Goal: Obtain resource: Obtain resource

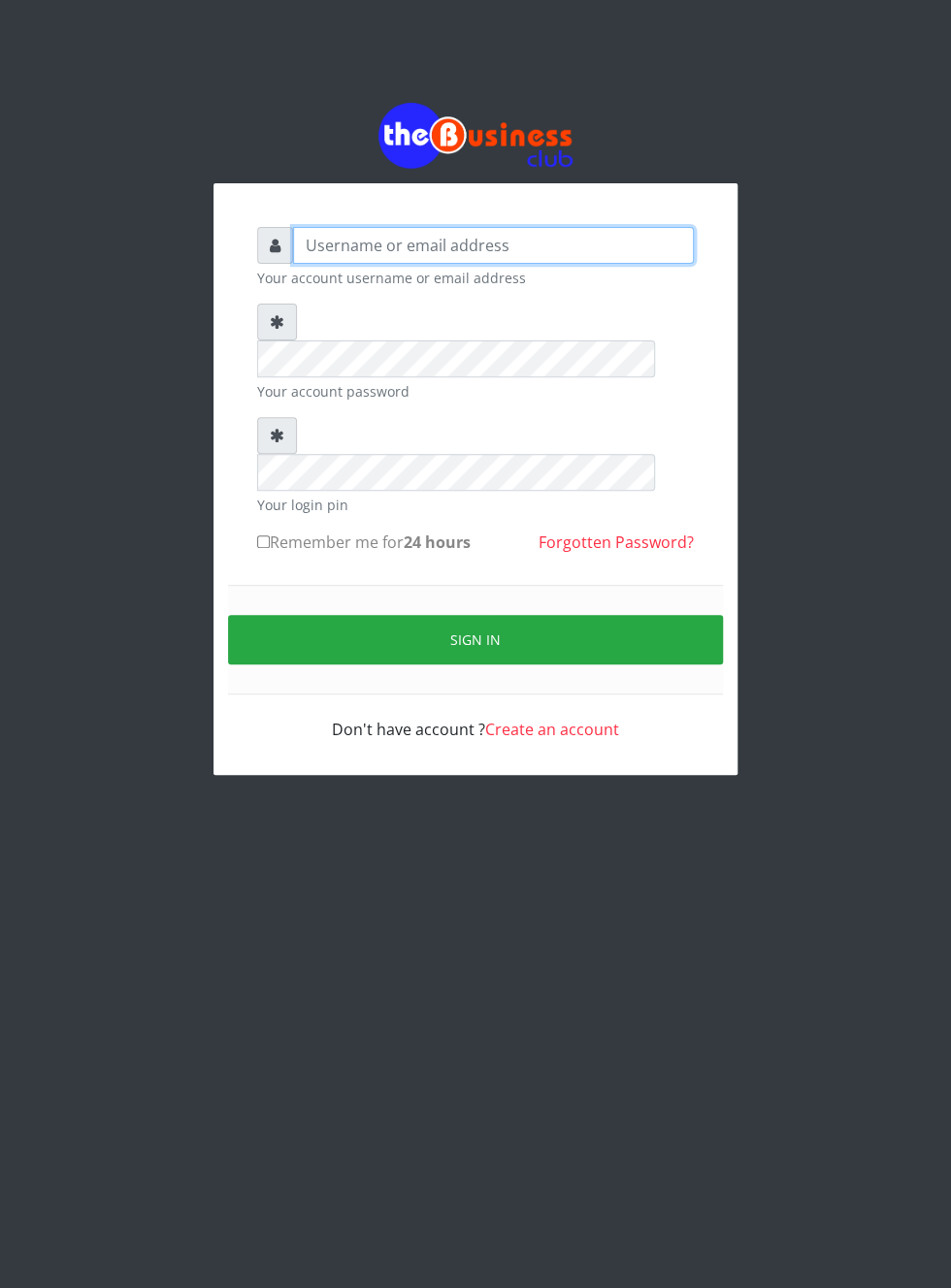
type input "Musluky"
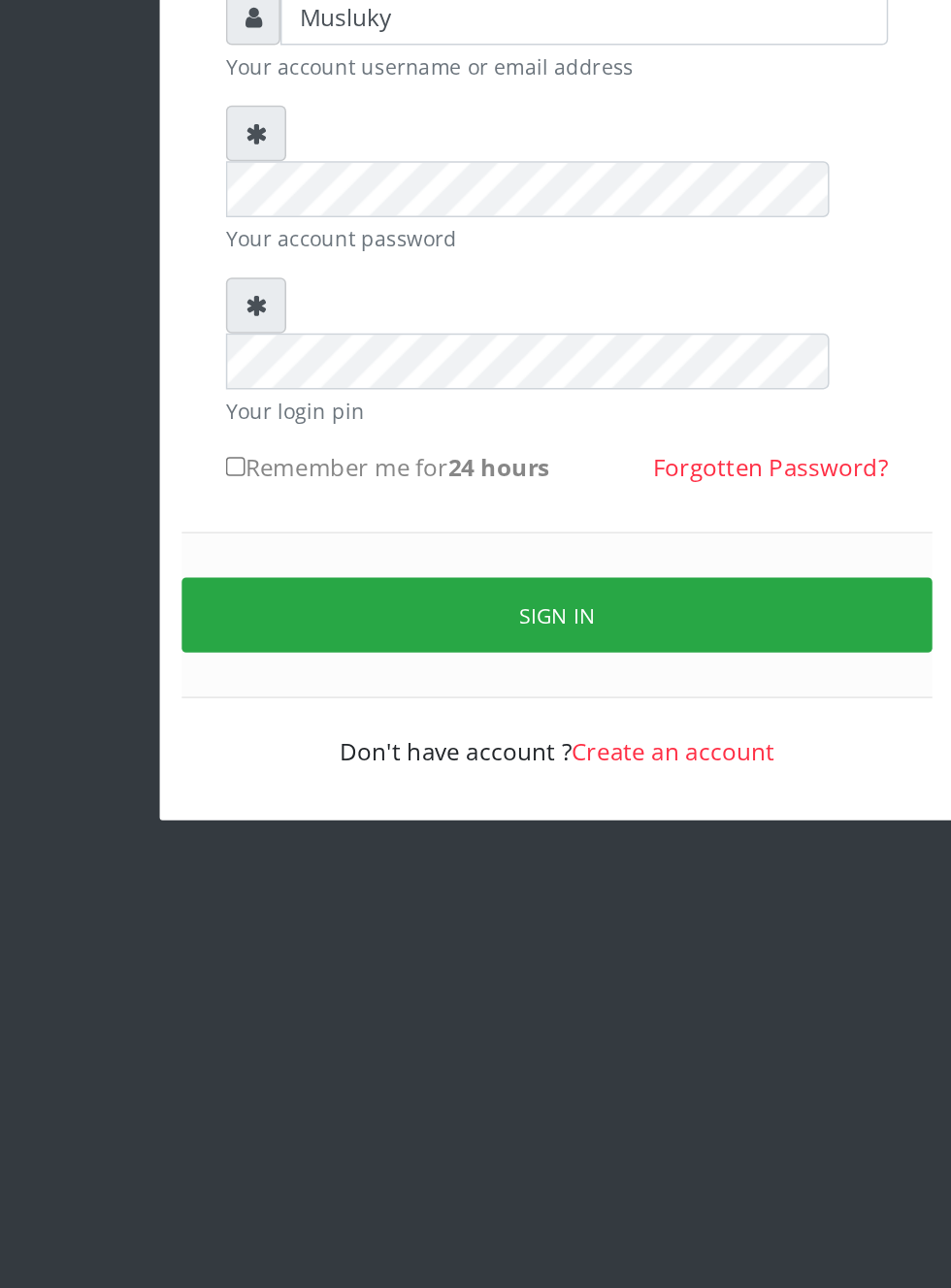
click at [485, 615] on button "Sign in" at bounding box center [475, 640] width 495 height 49
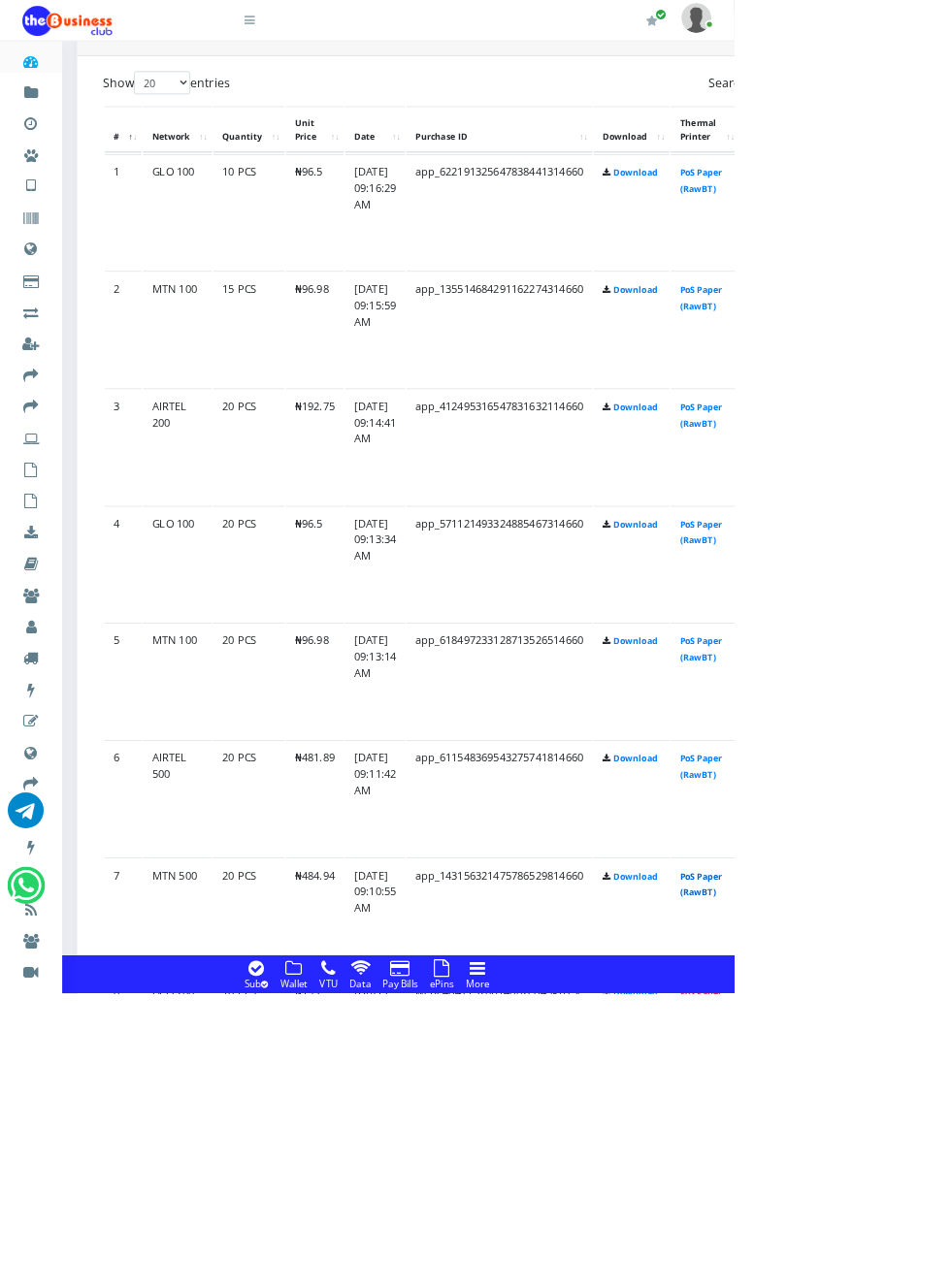
click at [935, 1132] on link "PoS Paper (RawBT)" at bounding box center [908, 1146] width 54 height 35
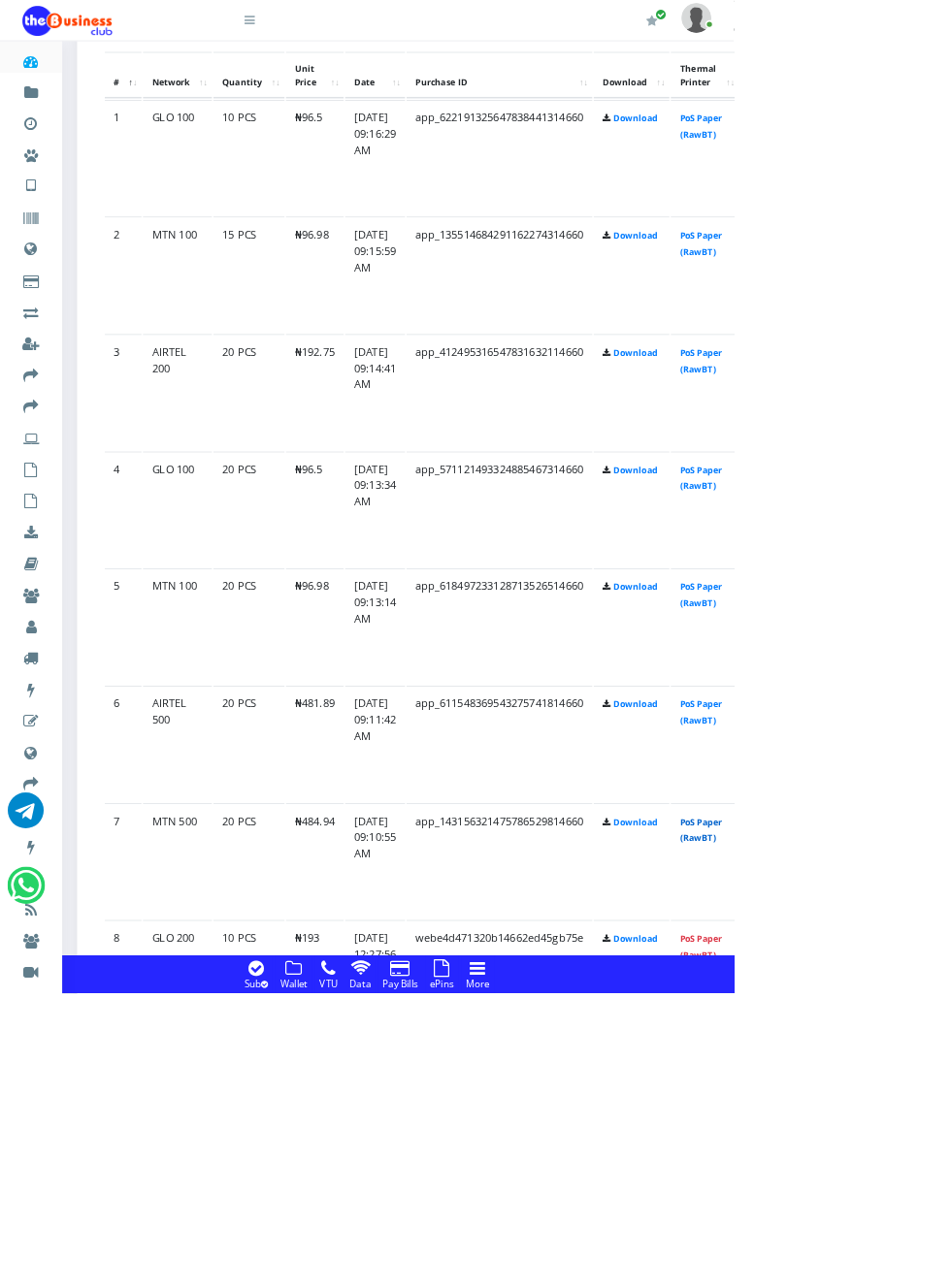
scroll to position [1663, 0]
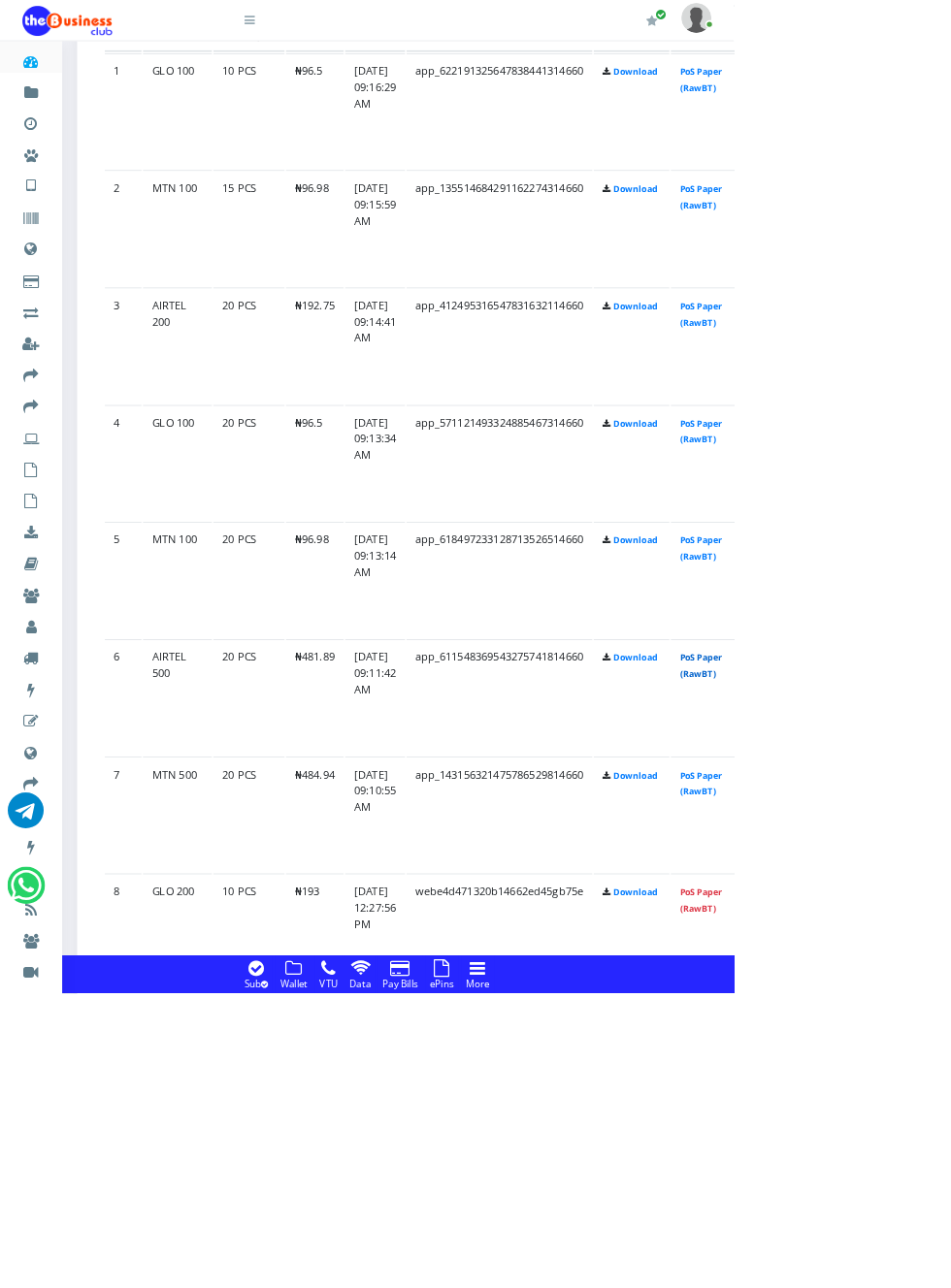
click at [935, 853] on link "PoS Paper (RawBT)" at bounding box center [908, 862] width 54 height 35
click at [935, 717] on link "PoS Paper (RawBT)" at bounding box center [908, 711] width 54 height 35
click at [935, 546] on link "PoS Paper (RawBT)" at bounding box center [908, 559] width 54 height 35
click at [935, 395] on link "PoS Paper (RawBT)" at bounding box center [908, 407] width 54 height 35
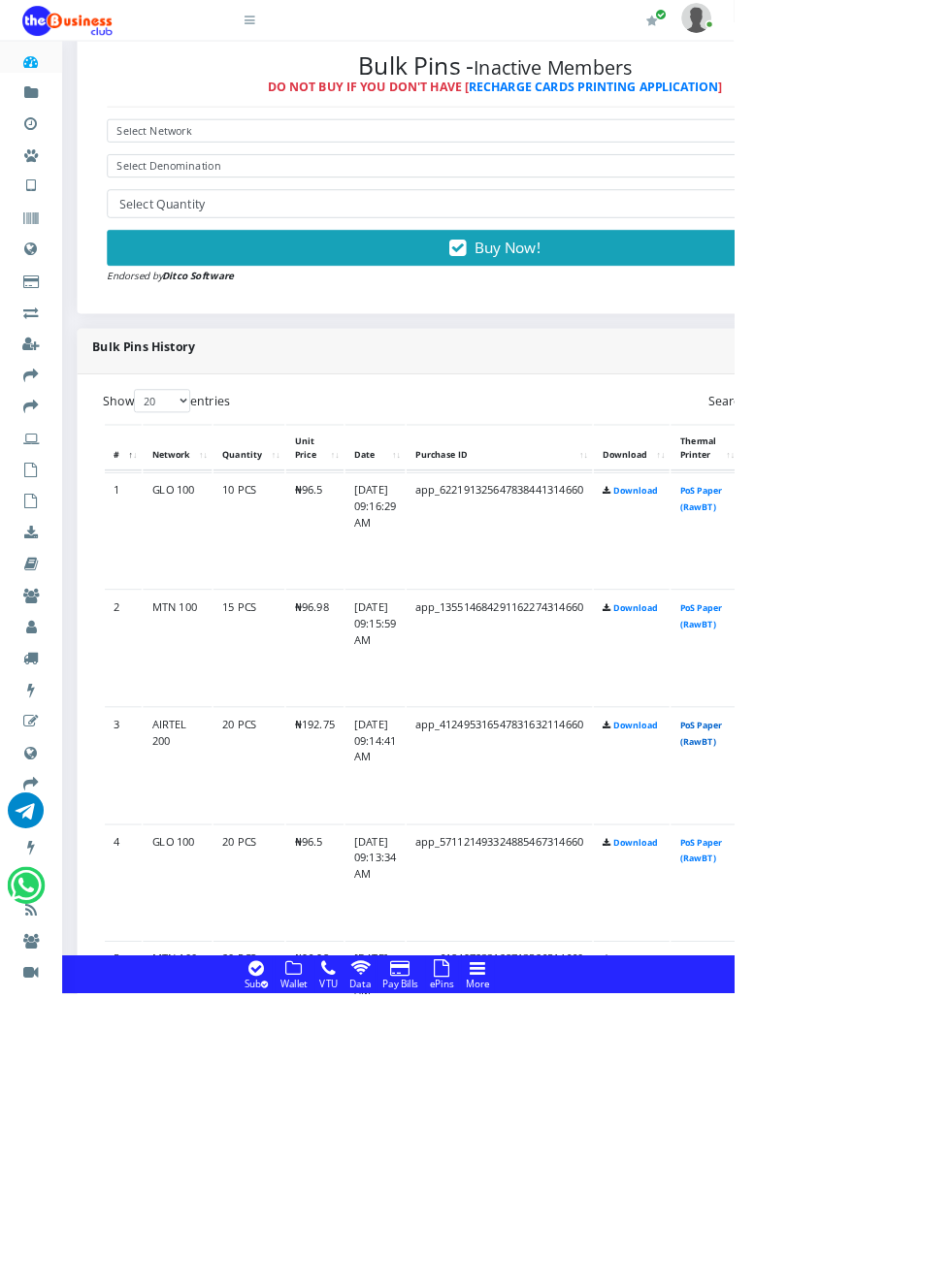
scroll to position [1116, 0]
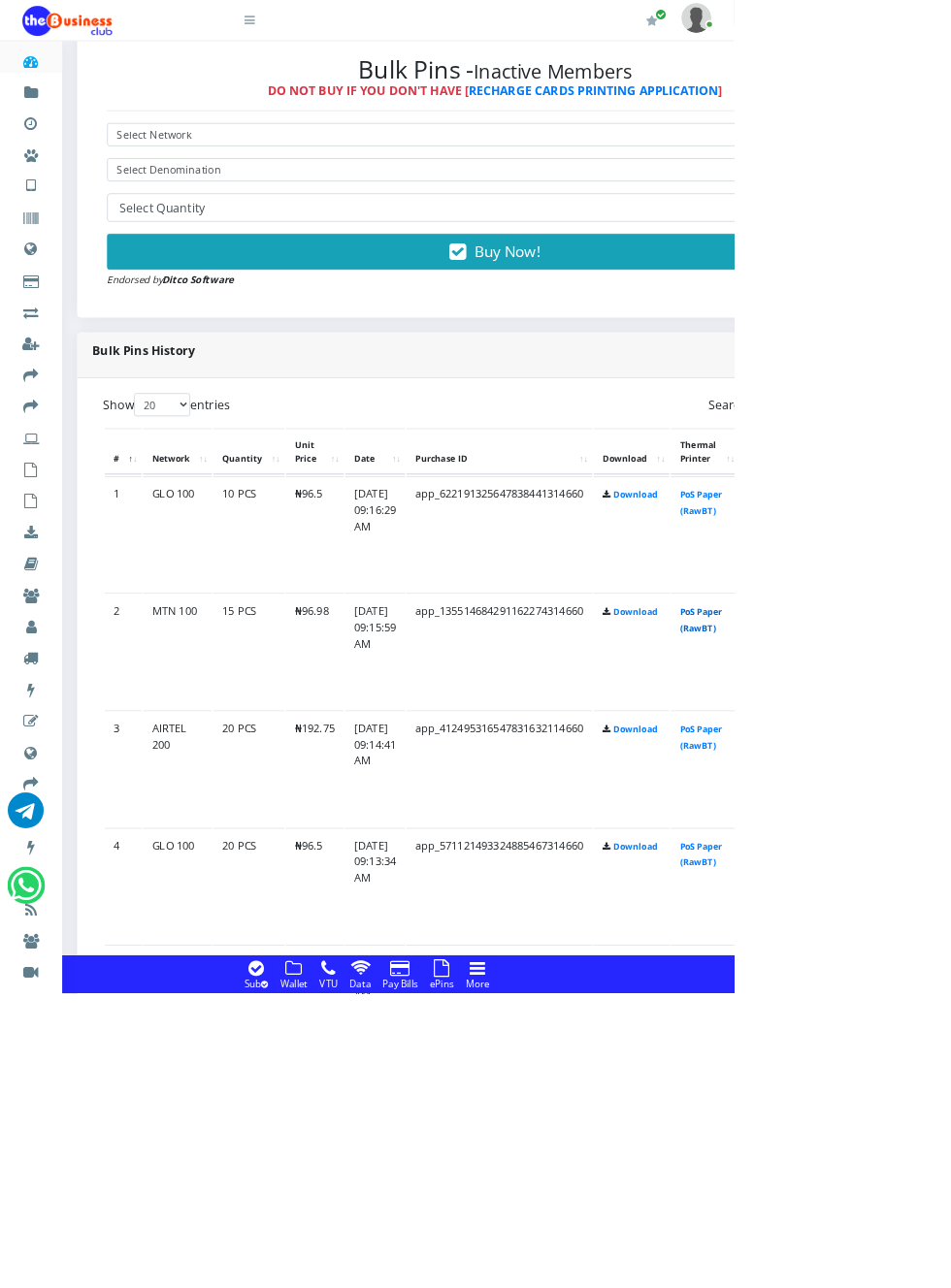
click at [935, 791] on link "PoS Paper (RawBT)" at bounding box center [908, 802] width 54 height 35
click at [935, 644] on link "PoS Paper (RawBT)" at bounding box center [908, 651] width 54 height 35
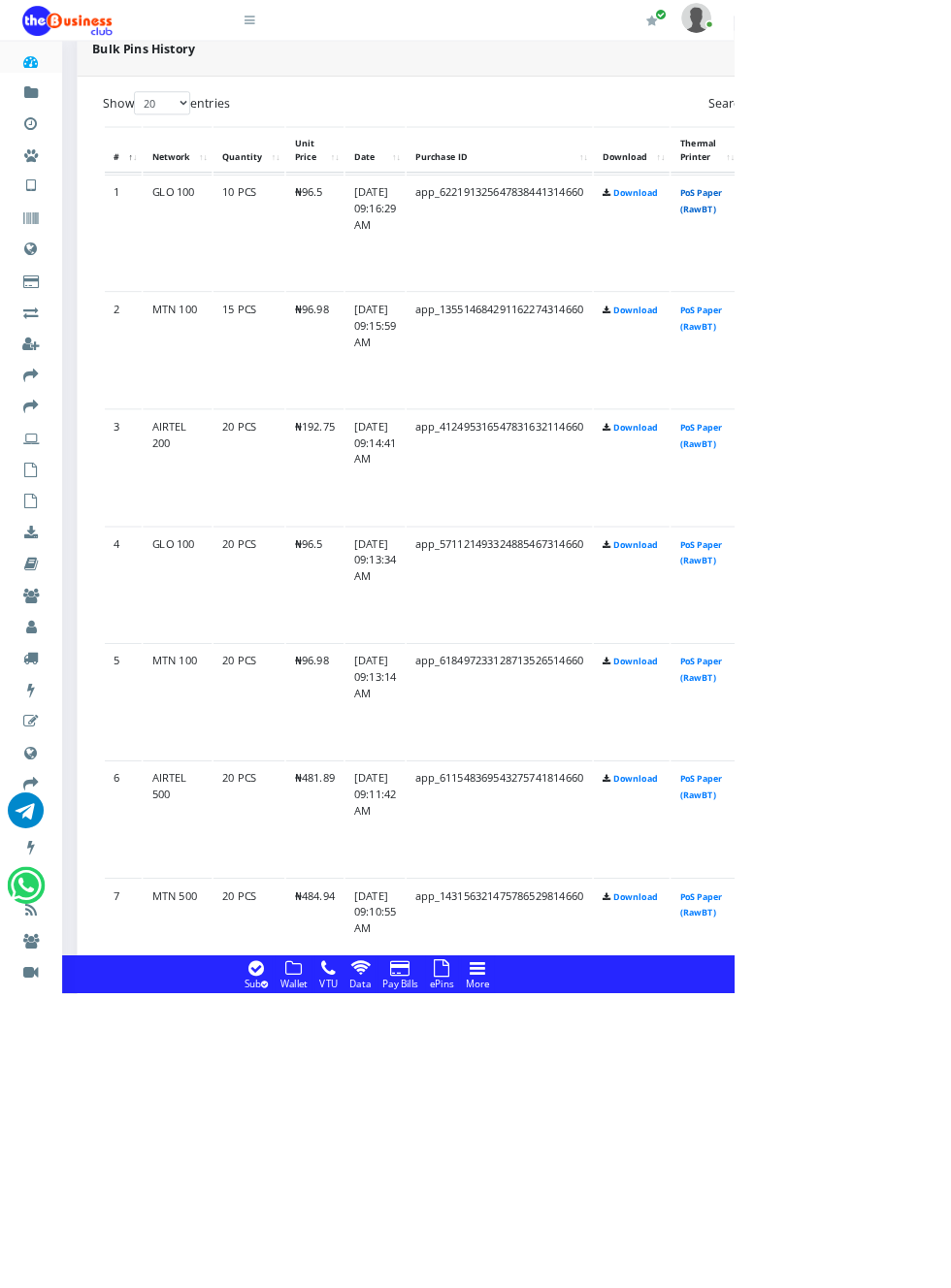
scroll to position [1526, 0]
